Goal: Check status: Check status

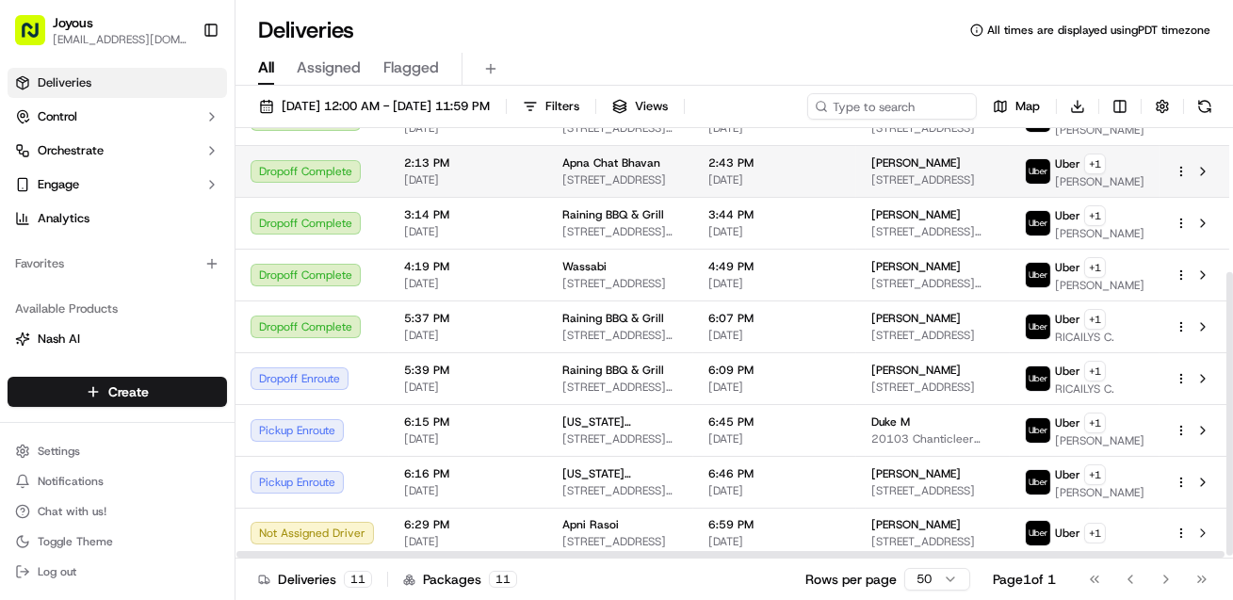
scroll to position [221, 0]
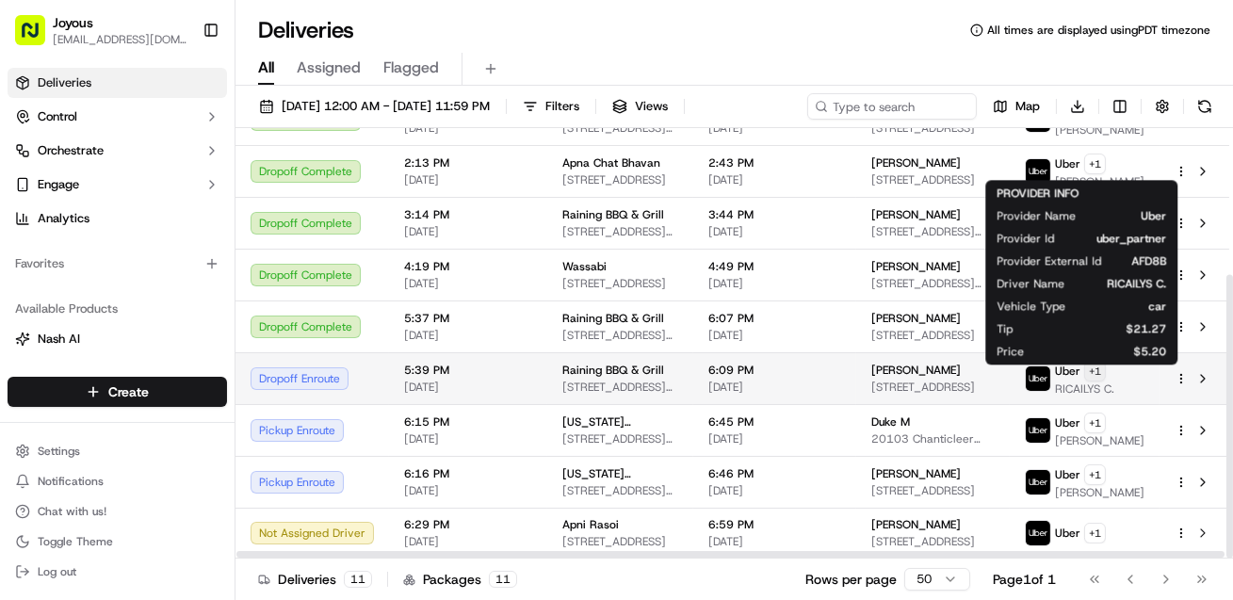
click at [1111, 398] on html "Joyous [EMAIL_ADDRESS][DOMAIN_NAME] Toggle Sidebar Deliveries Control Orchestra…" at bounding box center [616, 300] width 1233 height 600
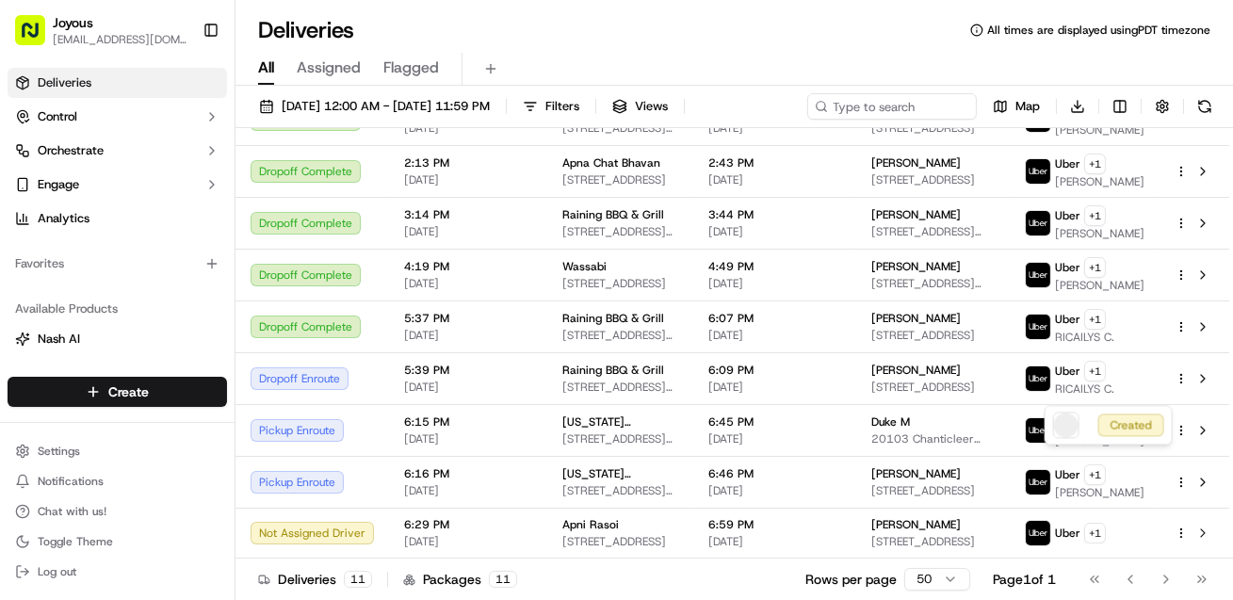
click at [1211, 395] on html "Joyous vara.prasad@joyousapp.com Toggle Sidebar Deliveries Control Orchestrate …" at bounding box center [616, 300] width 1233 height 600
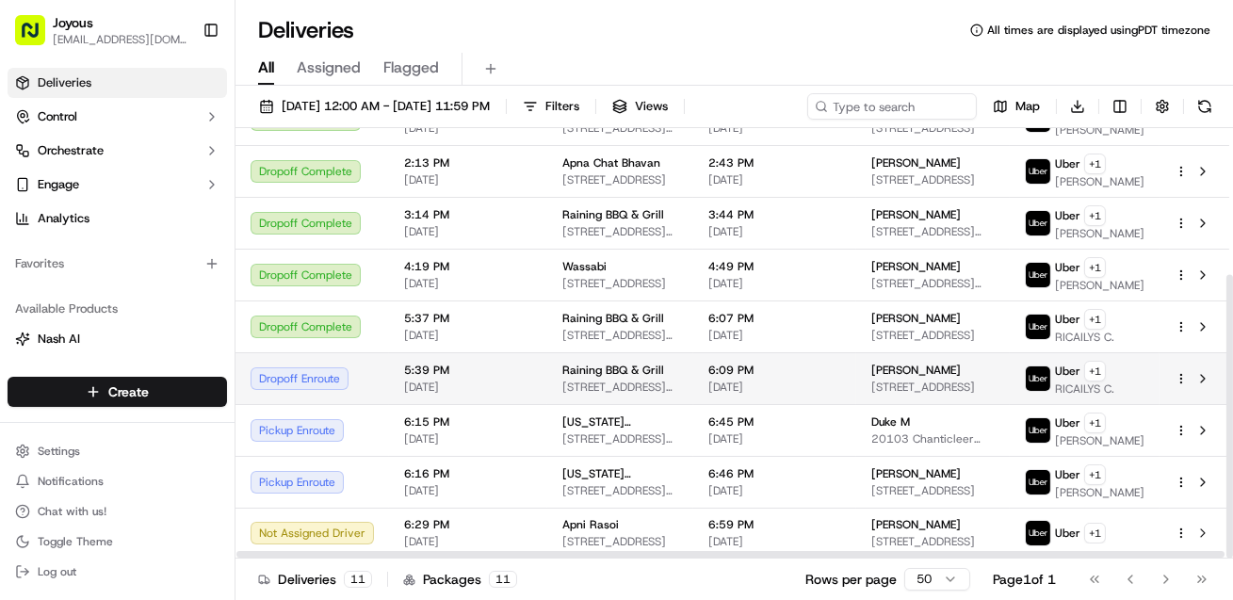
click at [902, 378] on span "Brian F" at bounding box center [915, 370] width 89 height 15
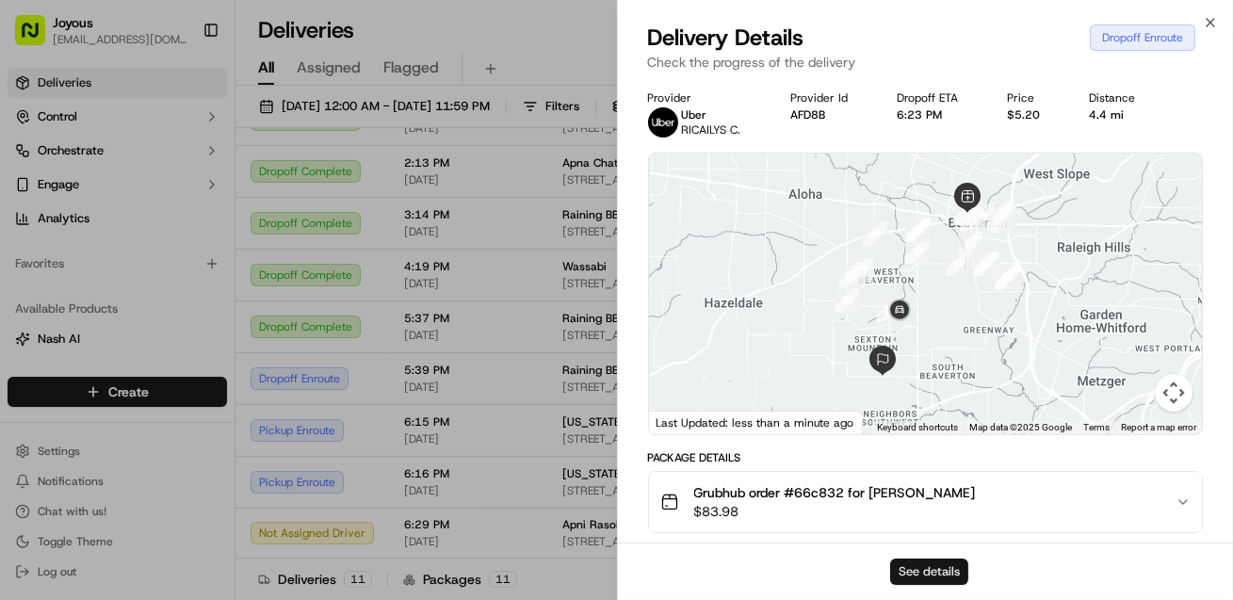
click at [929, 570] on button "See details" at bounding box center [929, 572] width 78 height 26
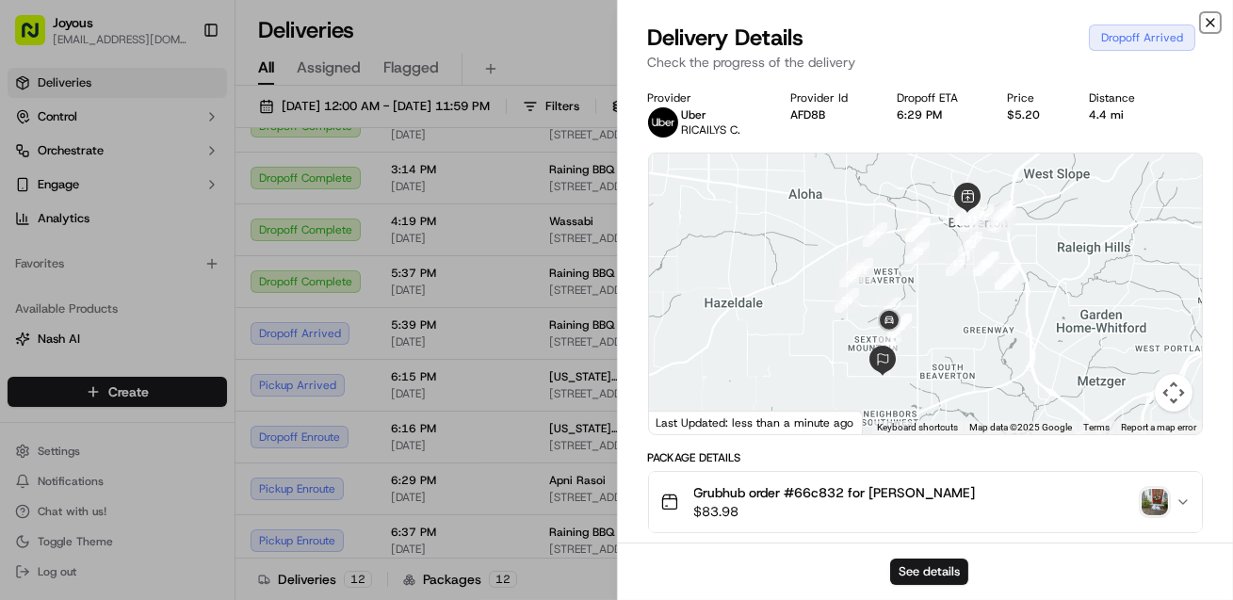
click at [1211, 20] on icon "button" at bounding box center [1210, 22] width 15 height 15
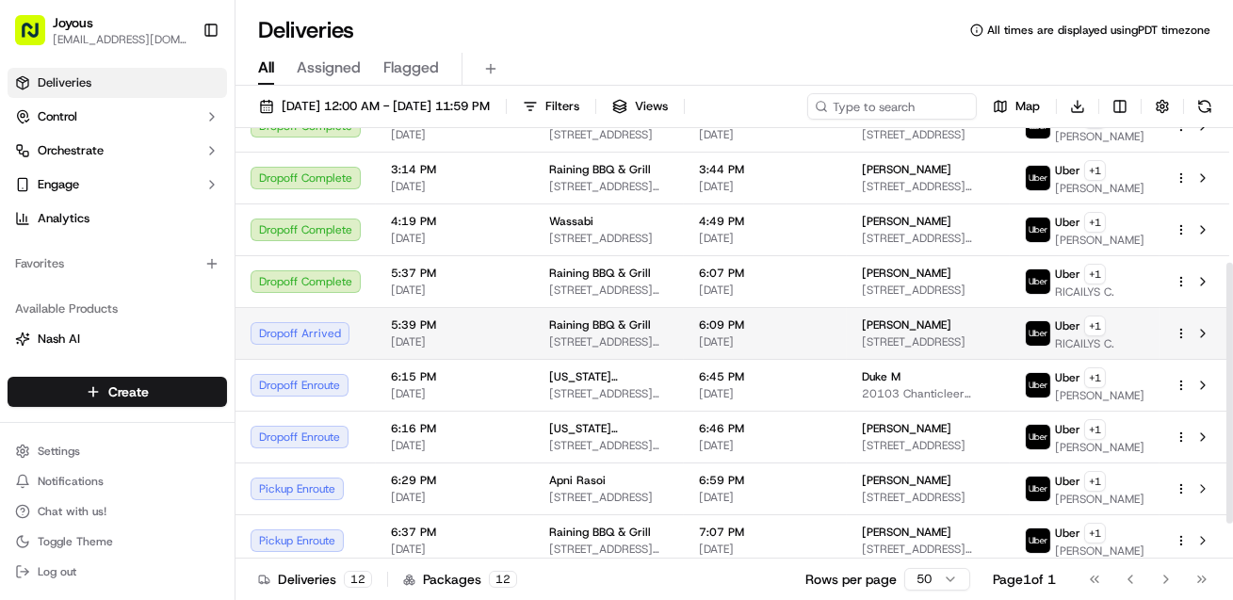
click at [902, 333] on span "Brian F" at bounding box center [906, 324] width 89 height 15
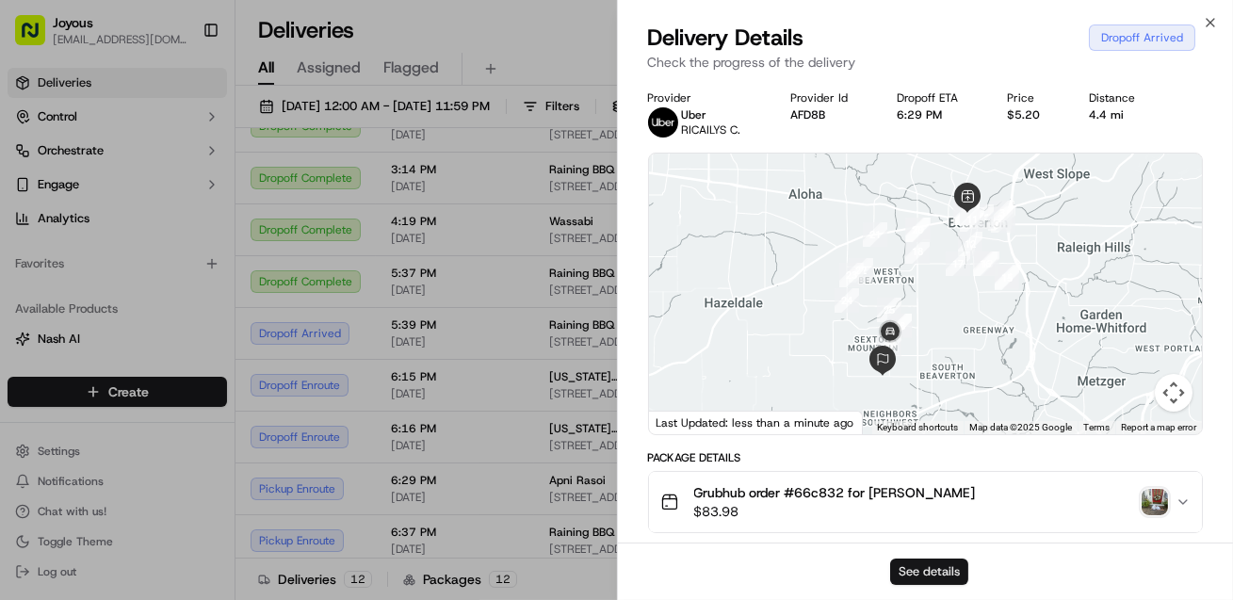
click at [935, 567] on button "See details" at bounding box center [929, 572] width 78 height 26
